Goal: Task Accomplishment & Management: Use online tool/utility

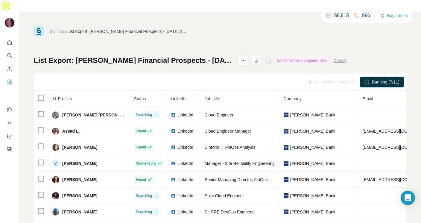
click at [26, 78] on div "My lists / List Export: [PERSON_NAME] Financial Prospects - [DATE] 20:54 59,815…" at bounding box center [220, 123] width 402 height 223
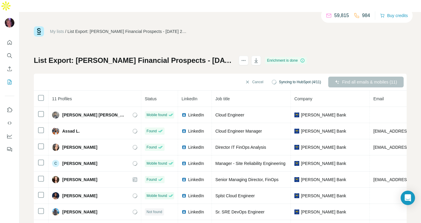
click at [25, 97] on div "My lists / List Export: [PERSON_NAME] Financial Prospects - [DATE] 20:54 59,815…" at bounding box center [220, 123] width 402 height 223
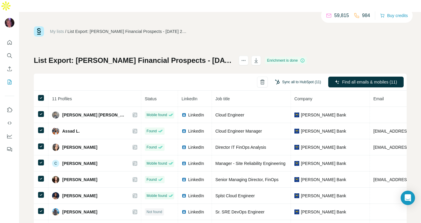
click at [298, 78] on button "Sync all to HubSpot (11)" at bounding box center [298, 82] width 55 height 9
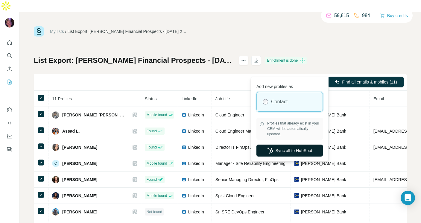
click at [273, 154] on button "Sync all to HubSpot" at bounding box center [290, 151] width 67 height 12
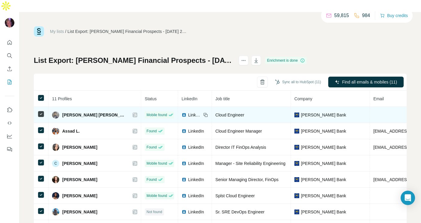
click at [133, 113] on icon at bounding box center [134, 115] width 3 height 4
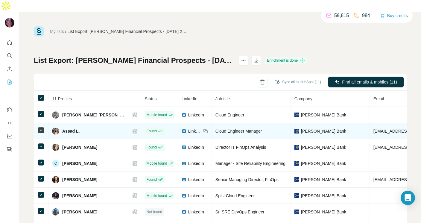
click at [133, 129] on icon at bounding box center [135, 131] width 4 height 5
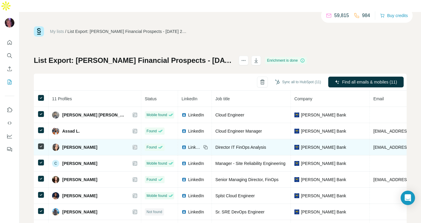
click at [133, 145] on icon at bounding box center [135, 147] width 4 height 5
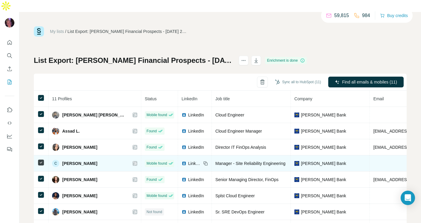
click at [133, 161] on icon at bounding box center [135, 163] width 4 height 5
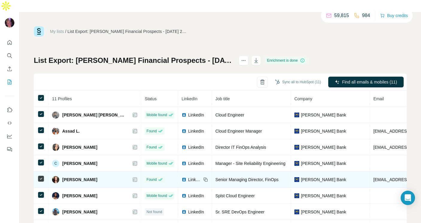
click at [133, 177] on icon at bounding box center [135, 179] width 4 height 5
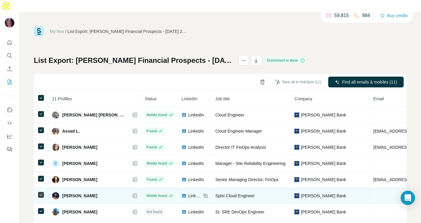
click at [133, 194] on div at bounding box center [135, 196] width 5 height 5
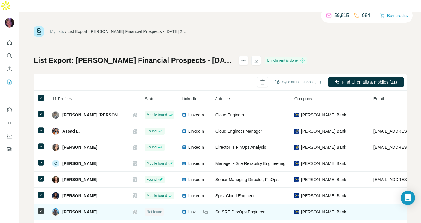
click at [133, 210] on icon at bounding box center [135, 212] width 4 height 5
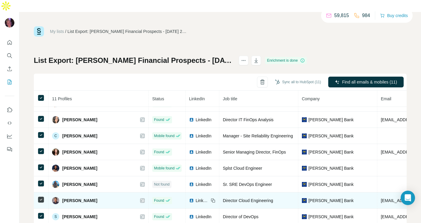
scroll to position [36, 0]
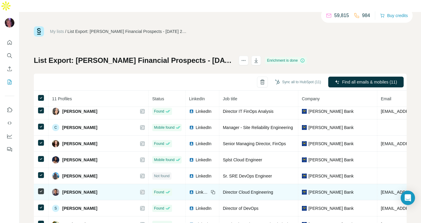
click at [141, 190] on icon at bounding box center [143, 192] width 4 height 5
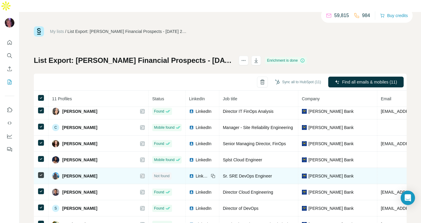
scroll to position [28, 0]
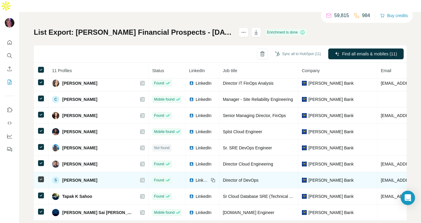
click at [113, 177] on div "S [PERSON_NAME]" at bounding box center [98, 180] width 93 height 7
click at [141, 178] on icon at bounding box center [143, 180] width 4 height 5
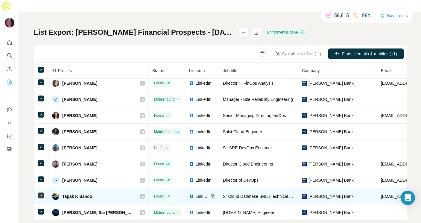
click at [141, 195] on icon at bounding box center [142, 197] width 3 height 4
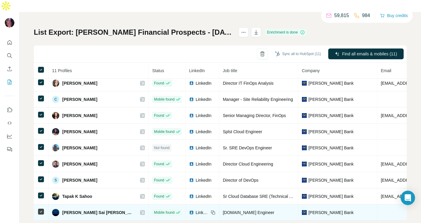
click at [110, 209] on div "[PERSON_NAME] Sai [PERSON_NAME]" at bounding box center [98, 212] width 93 height 7
click at [141, 210] on icon at bounding box center [143, 212] width 4 height 5
